Goal: Information Seeking & Learning: Find specific page/section

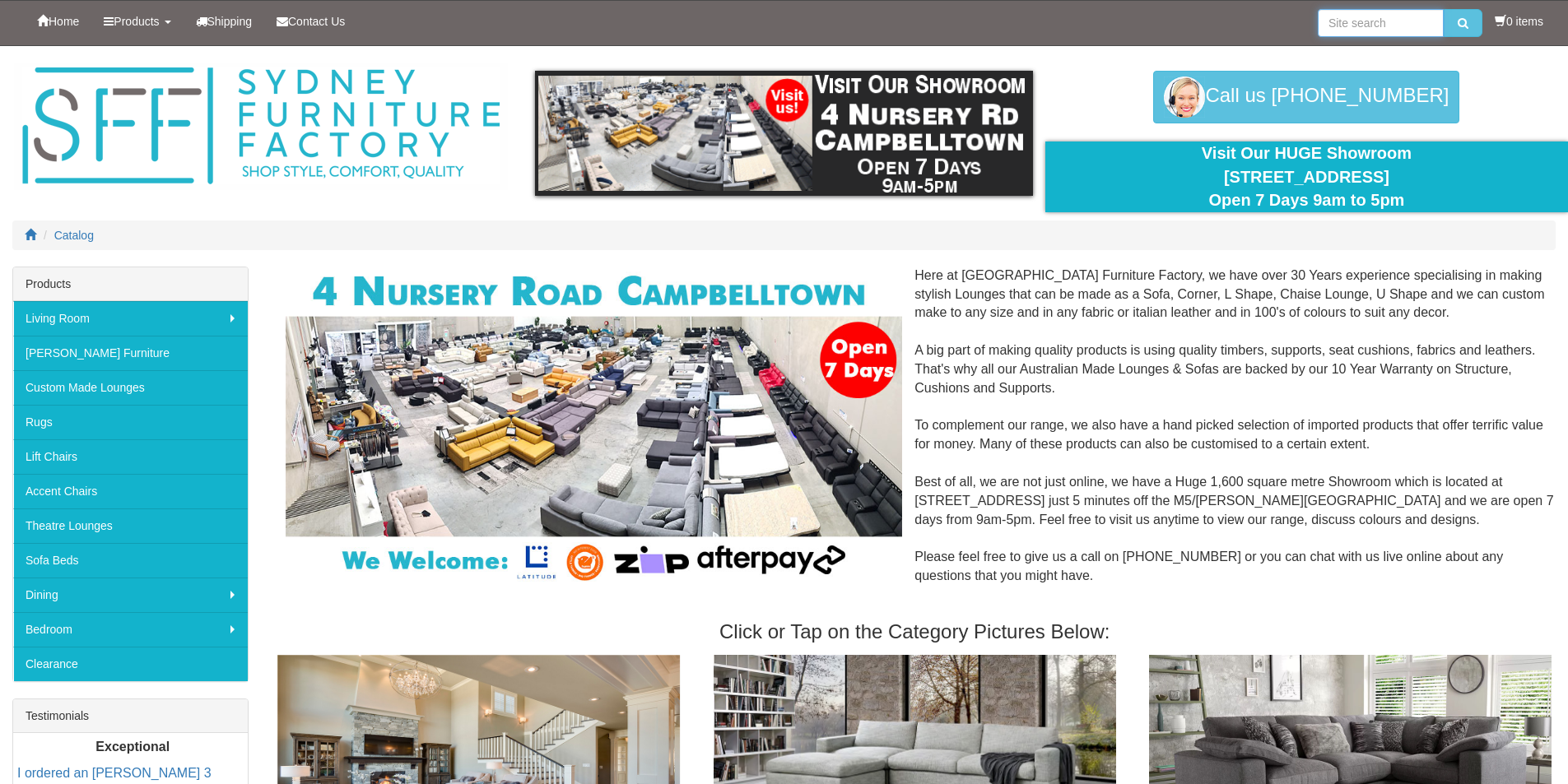
click at [1369, 22] on input "search" at bounding box center [1380, 23] width 126 height 28
type input "kylo bar"
click at [1443, 9] on button "submit" at bounding box center [1463, 23] width 39 height 28
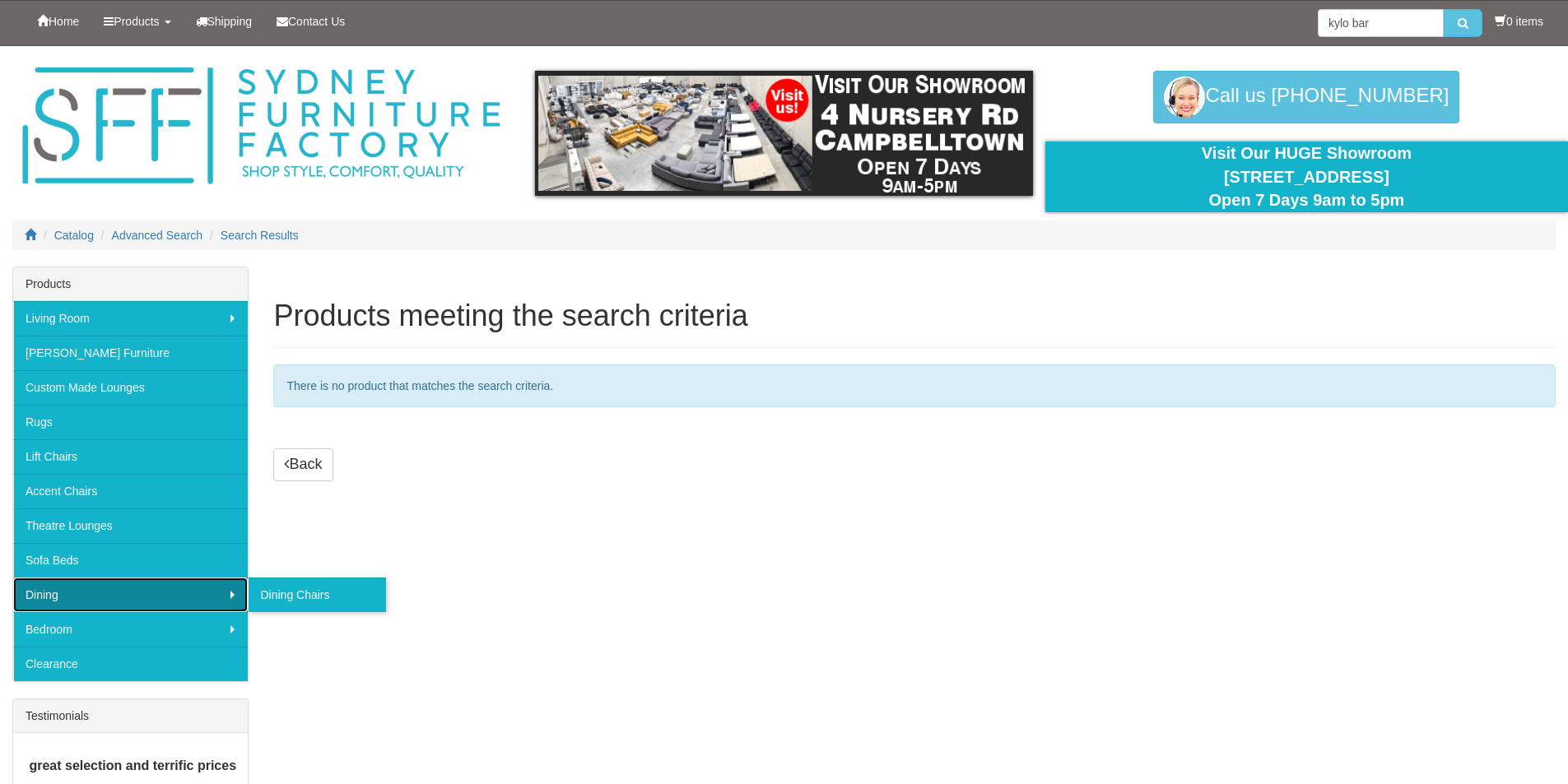
click at [201, 589] on link "Dining" at bounding box center [130, 595] width 235 height 35
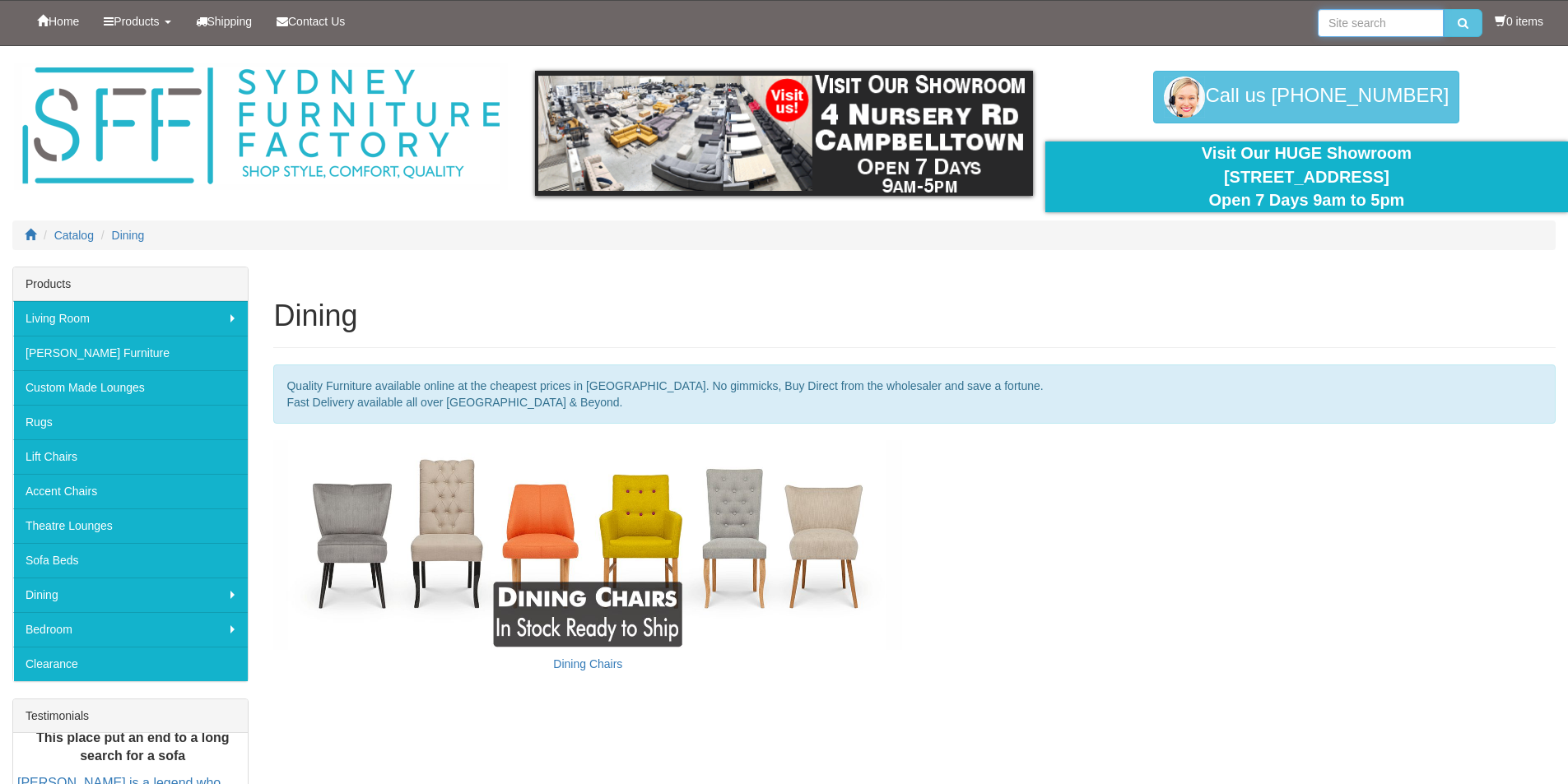
click at [1366, 11] on input "search" at bounding box center [1380, 23] width 126 height 28
type input "bar stool"
click at [1443, 9] on button "submit" at bounding box center [1463, 23] width 39 height 28
